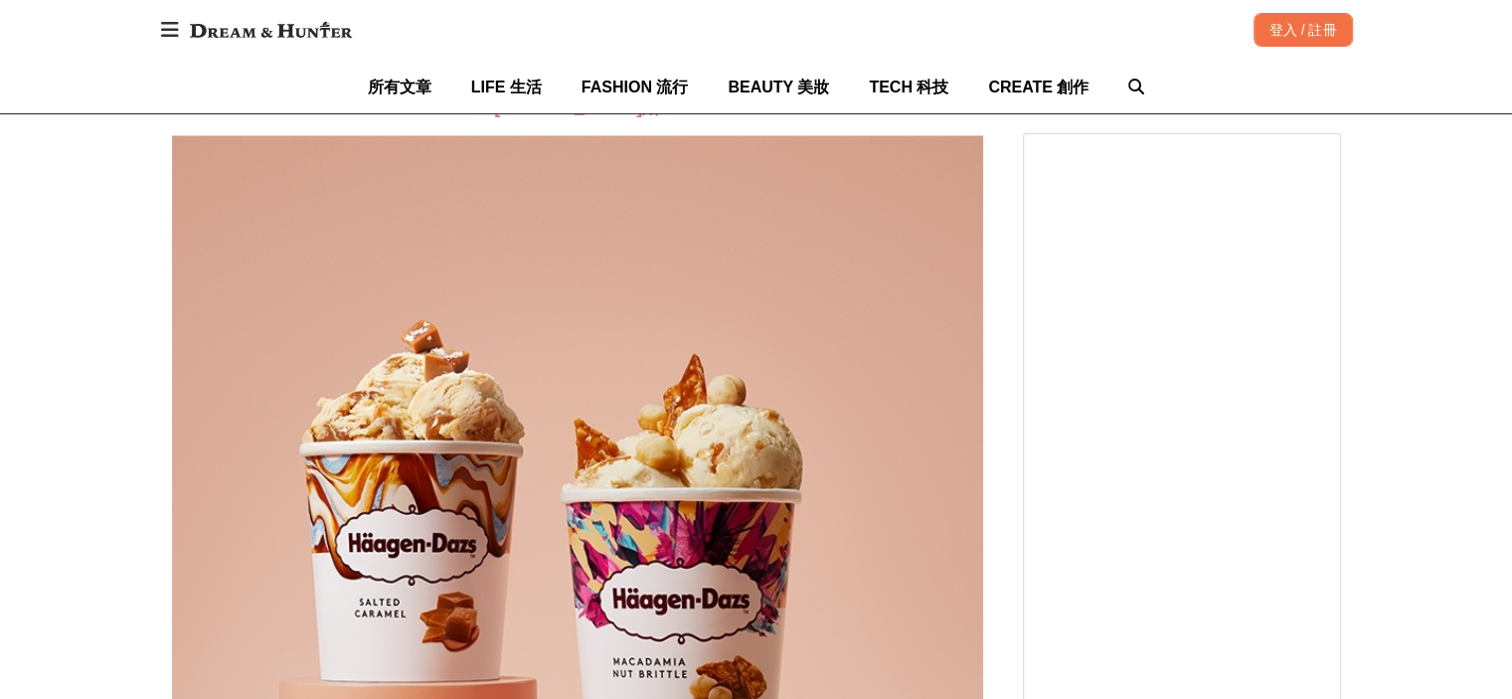
scroll to position [0, 786]
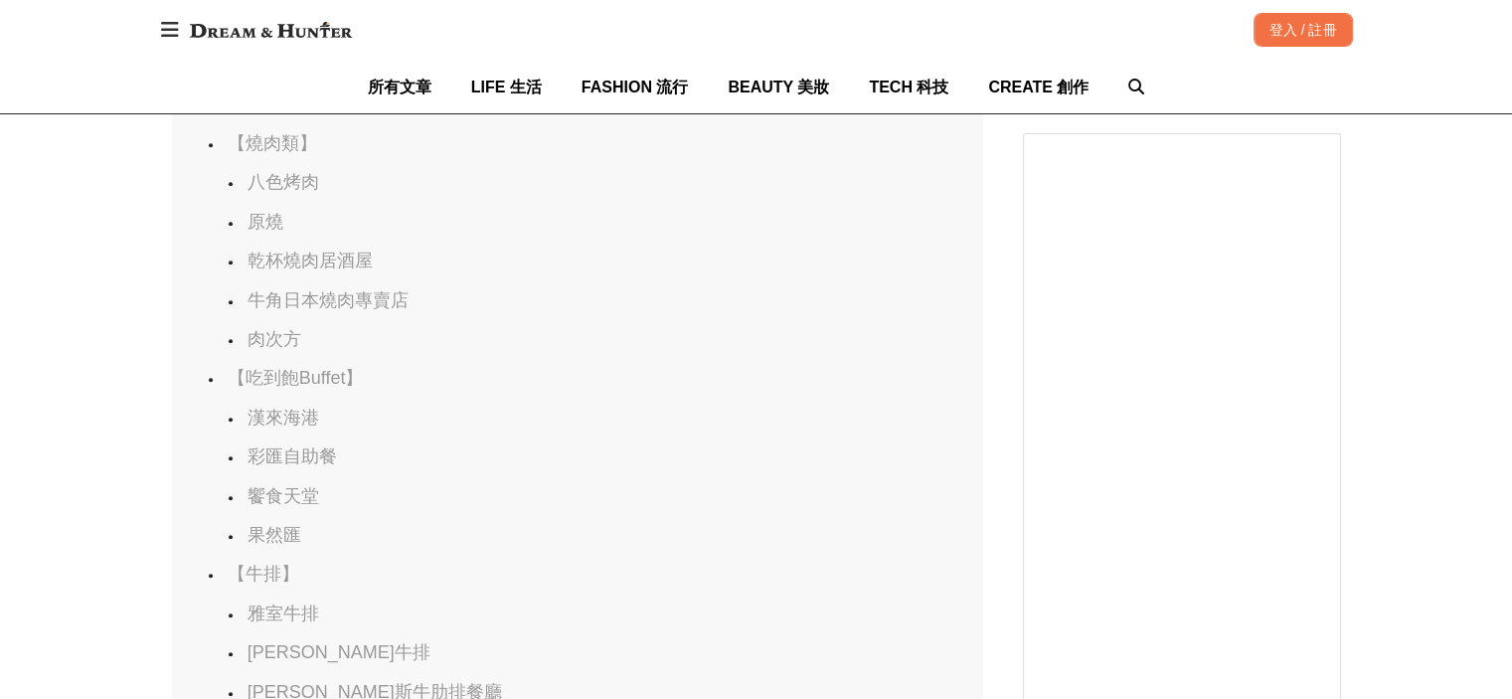
scroll to position [0, 2433]
click at [274, 450] on link "彩匯自助餐" at bounding box center [291, 456] width 89 height 20
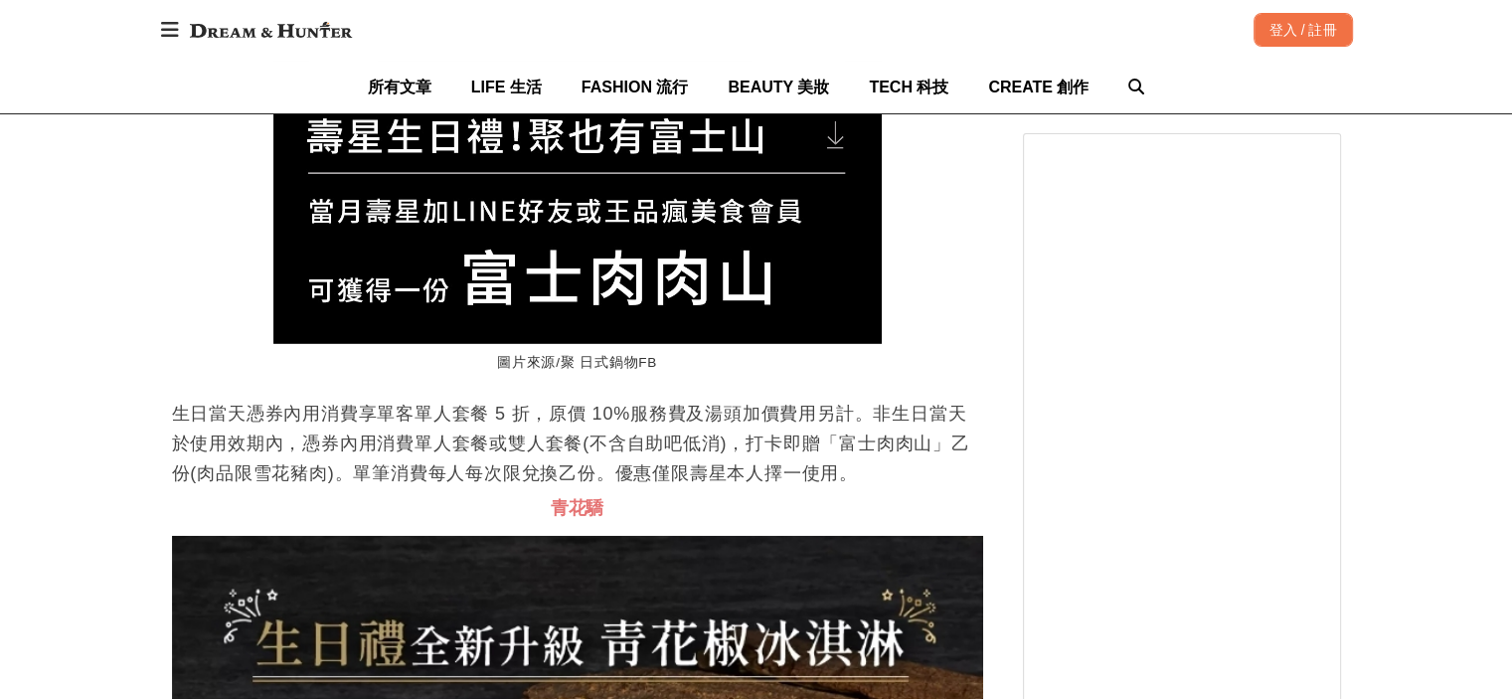
scroll to position [0, 0]
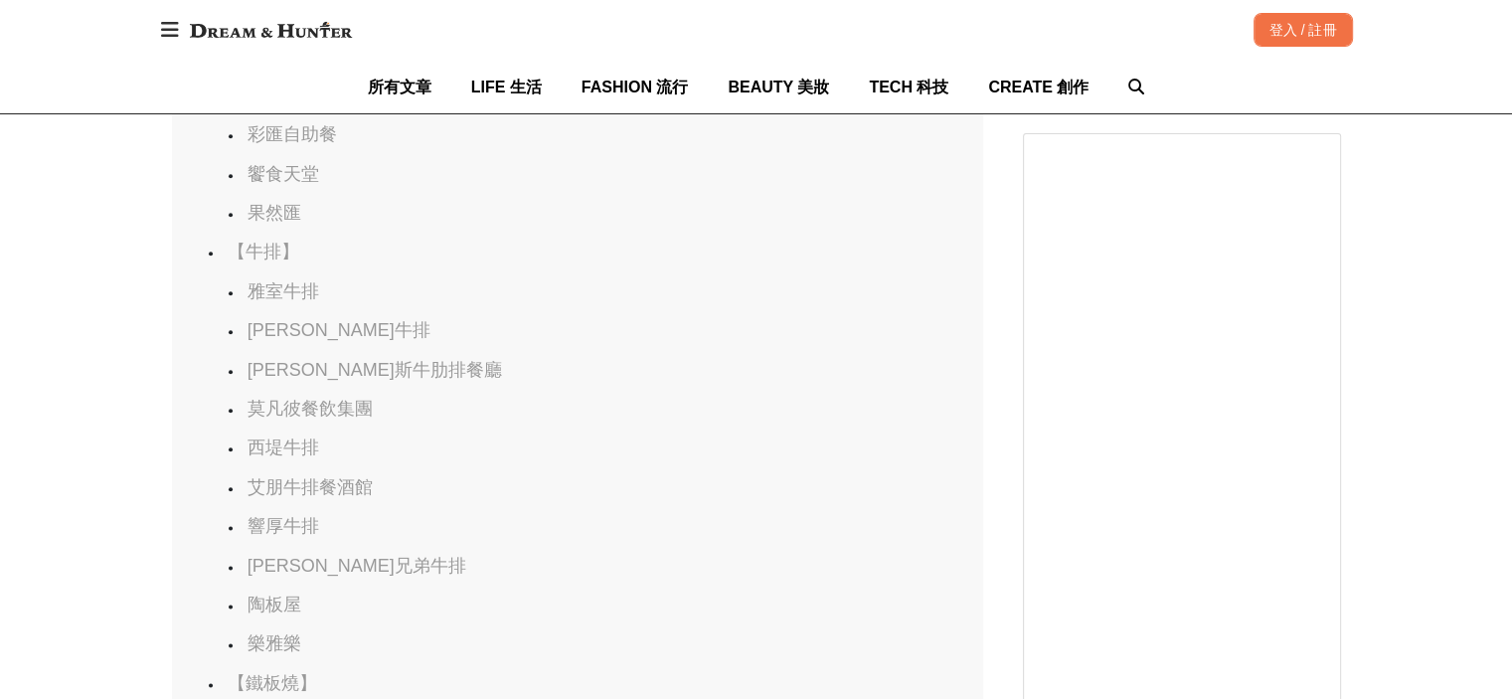
click at [286, 516] on link "響厚牛排" at bounding box center [283, 526] width 72 height 20
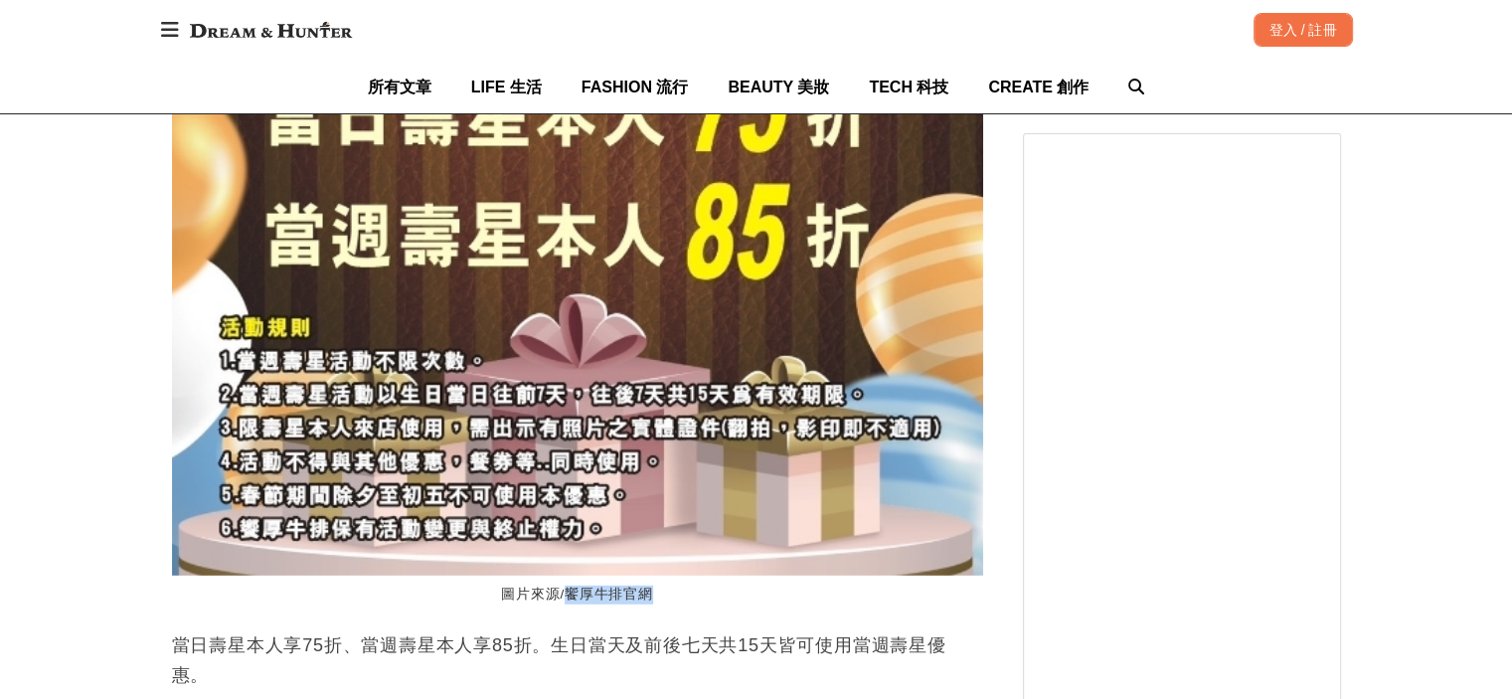
drag, startPoint x: 651, startPoint y: 579, endPoint x: 569, endPoint y: 580, distance: 82.5
click at [569, 580] on figcaption "圖片來源/饗厚牛排官網" at bounding box center [577, 594] width 811 height 39
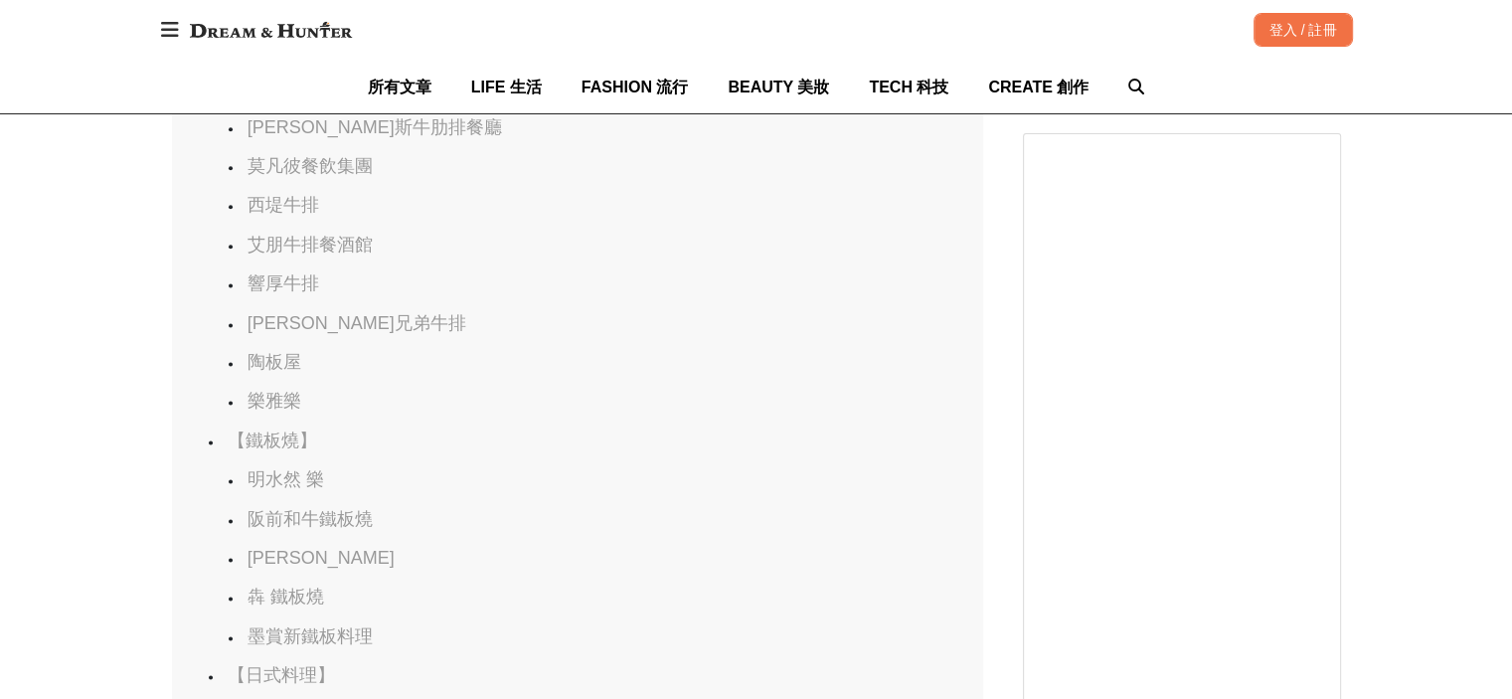
click at [274, 548] on link "[PERSON_NAME]" at bounding box center [320, 558] width 147 height 20
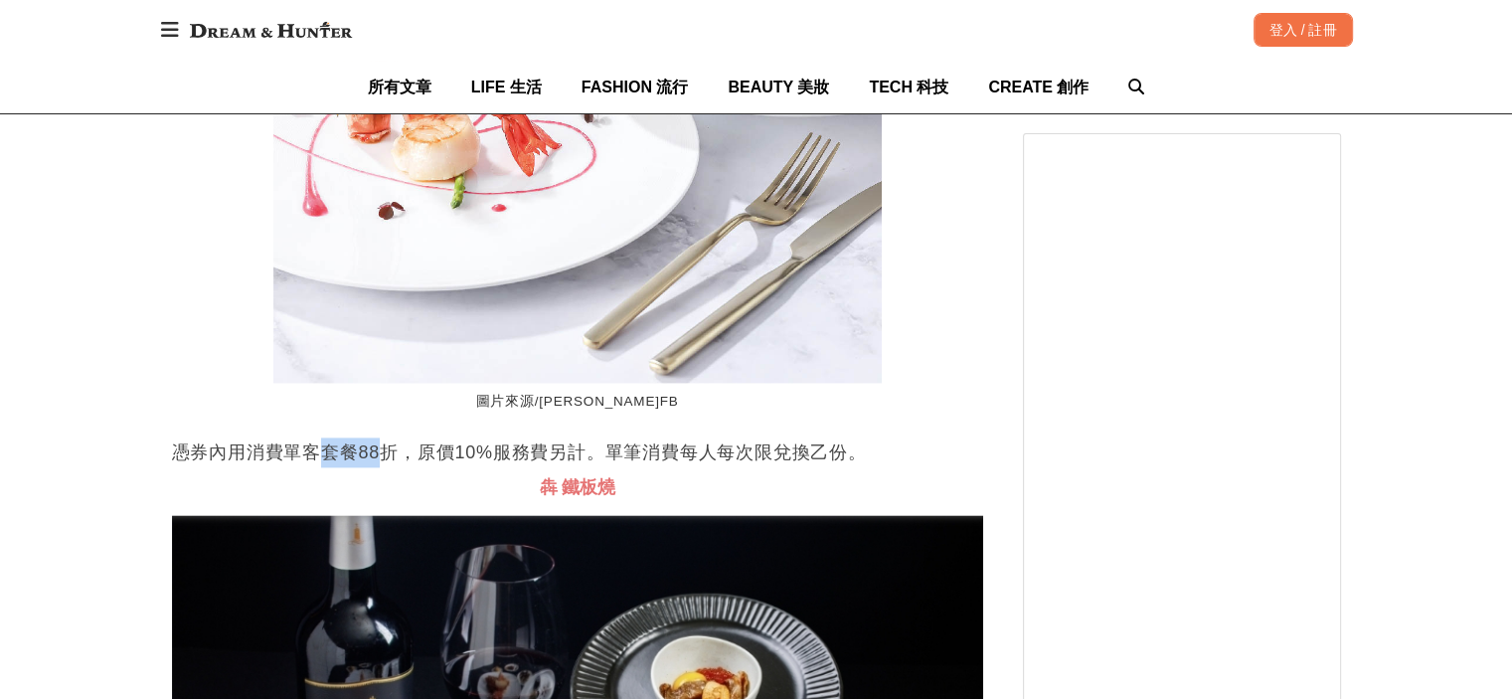
drag, startPoint x: 322, startPoint y: 436, endPoint x: 384, endPoint y: 437, distance: 61.6
click at [384, 437] on p "憑券內用消費單客套餐88折，原價10%服務費另計。單筆消費每人每次限兌換乙份。" at bounding box center [577, 452] width 811 height 30
drag, startPoint x: 584, startPoint y: 382, endPoint x: 618, endPoint y: 385, distance: 33.9
click at [619, 385] on figcaption "圖片來源/[PERSON_NAME]FB" at bounding box center [577, 402] width 608 height 39
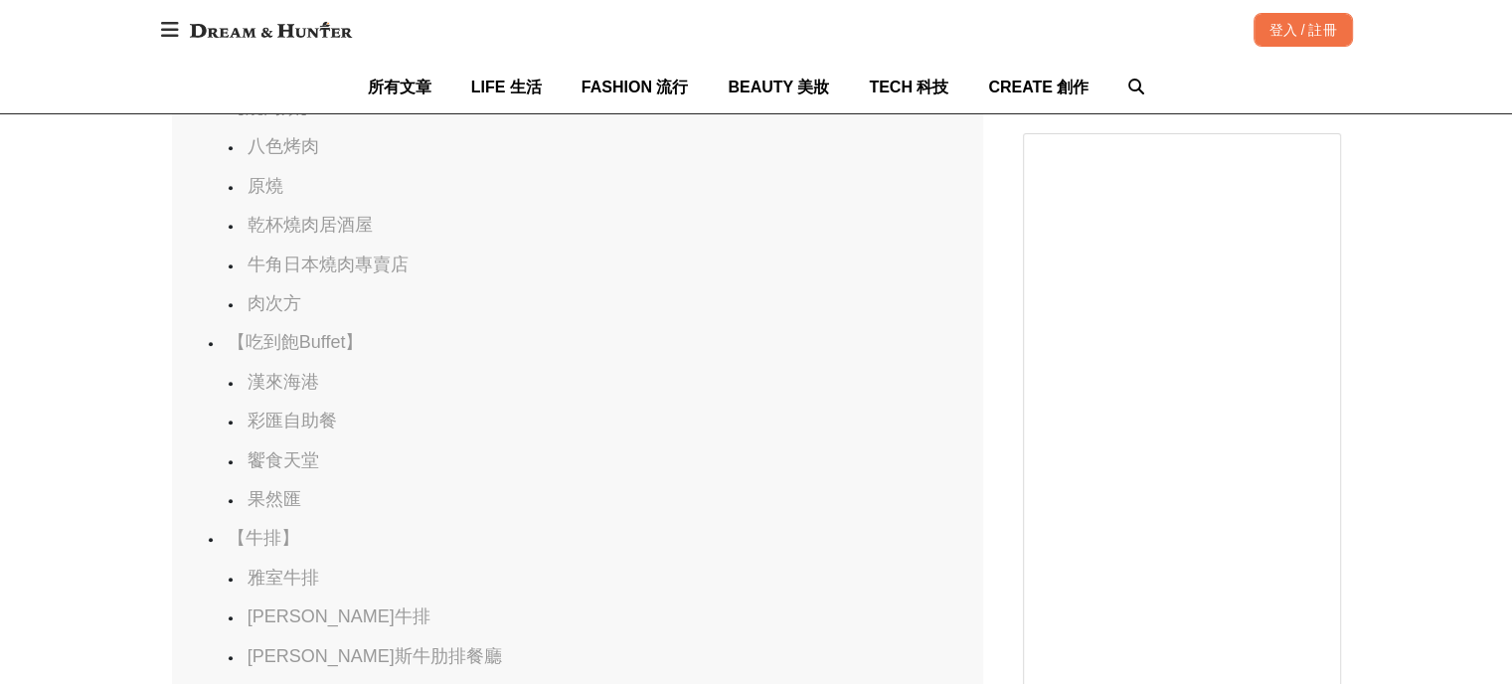
scroll to position [2039, 0]
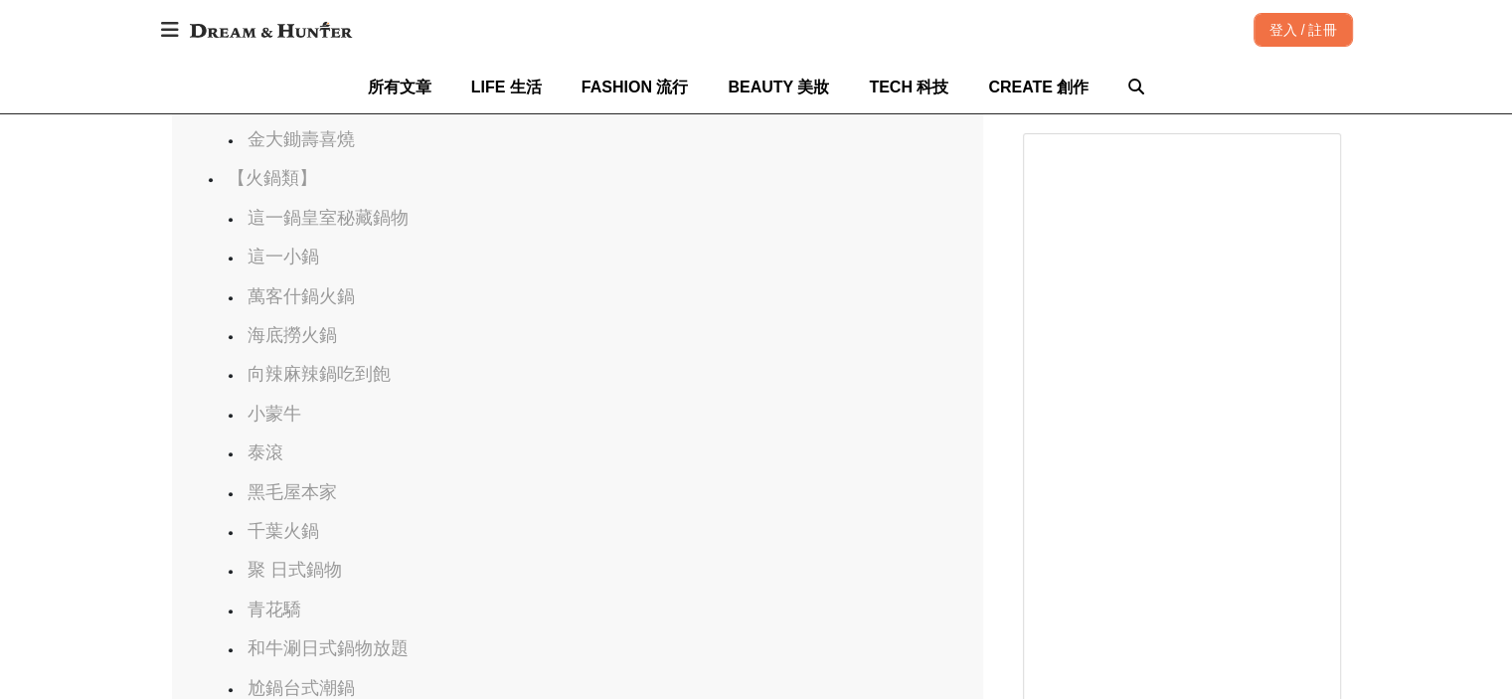
click at [294, 286] on link "萬客什鍋火鍋" at bounding box center [300, 296] width 107 height 20
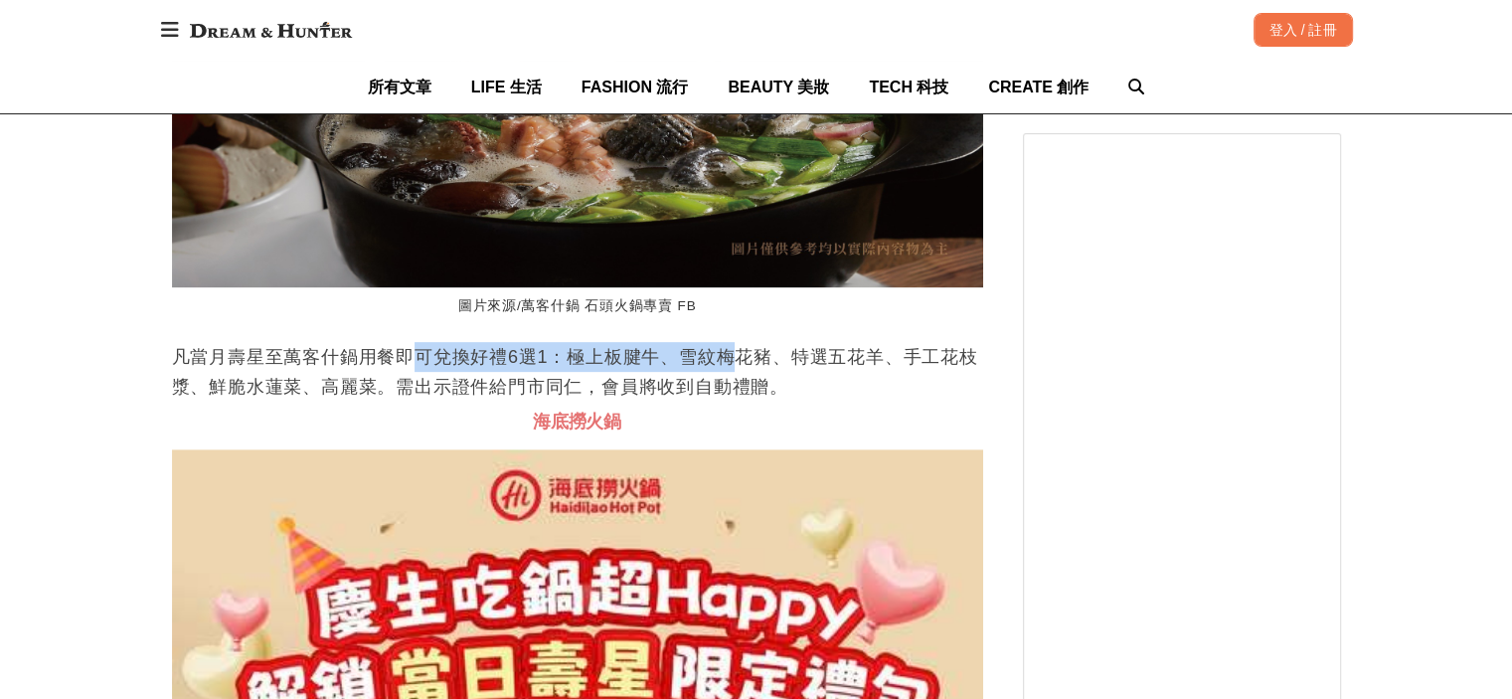
drag, startPoint x: 418, startPoint y: 344, endPoint x: 736, endPoint y: 328, distance: 318.4
click at [736, 342] on p "凡當月壽星至萬客什鍋用餐即可兌換好禮6選1：極上板腱牛、雪紋梅花豬、特選五花羊、手工花枝漿、鮮脆水蓮菜、高麗菜。需出示證件給門市同仁，會員將收到自動禮贈。" at bounding box center [577, 372] width 811 height 60
click at [582, 308] on figcaption "圖片來源/萬客什鍋 石頭火鍋專賣 FB" at bounding box center [577, 306] width 811 height 39
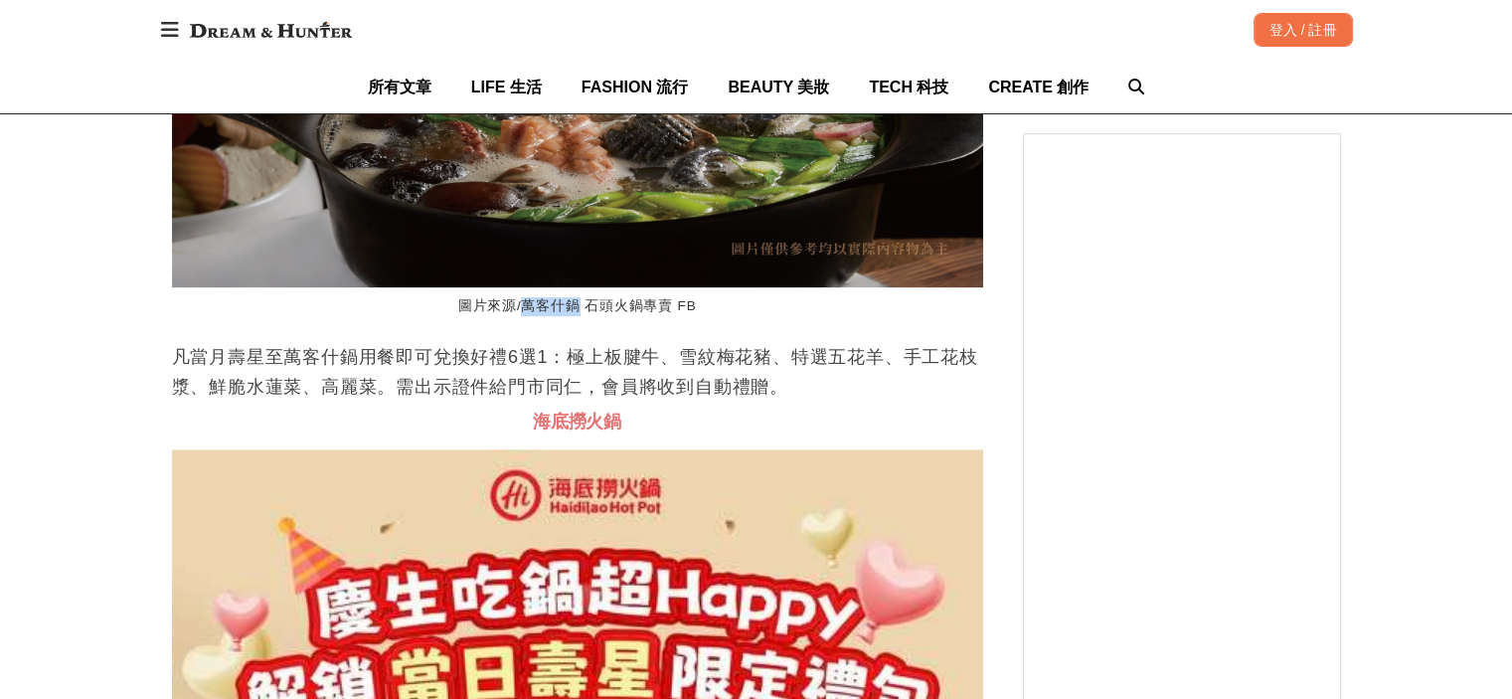
drag, startPoint x: 577, startPoint y: 293, endPoint x: 525, endPoint y: 289, distance: 52.8
click at [525, 289] on figcaption "圖片來源/萬客什鍋 石頭火鍋專賣 FB" at bounding box center [577, 306] width 811 height 39
copy figcaption "萬客什鍋"
